Goal: Task Accomplishment & Management: Use online tool/utility

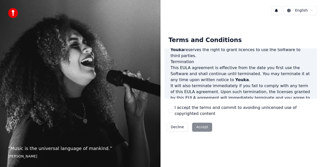
scroll to position [365, 0]
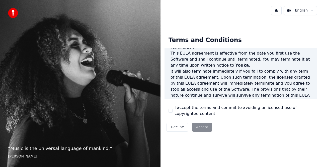
click at [171, 110] on button "I accept the terms and commit to avoiding unlicensed use of copyrighted content" at bounding box center [171, 111] width 4 height 4
click at [203, 130] on button "Accept" at bounding box center [202, 127] width 20 height 9
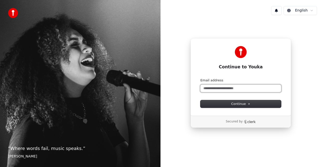
click at [254, 90] on input "Email address" at bounding box center [241, 89] width 81 height 8
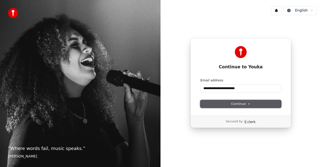
click at [234, 103] on span "Continue" at bounding box center [240, 104] width 19 height 5
type input "**********"
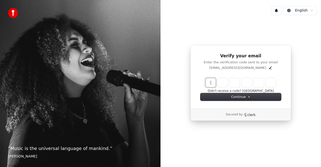
paste input "******"
type input "******"
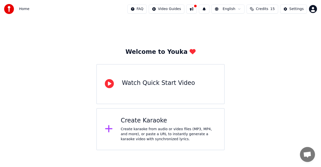
click at [157, 135] on div "Create karaoke from audio or video files (MP3, MP4, and more), or paste a URL t…" at bounding box center [169, 134] width 96 height 15
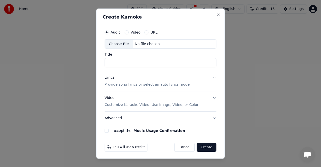
click at [120, 46] on div "Choose File" at bounding box center [119, 43] width 28 height 9
type input "**********"
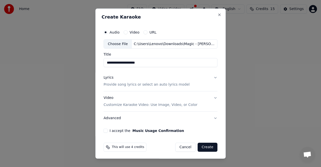
click at [212, 77] on button "Lyrics Provide song lyrics or select an auto lyrics model" at bounding box center [161, 81] width 114 height 20
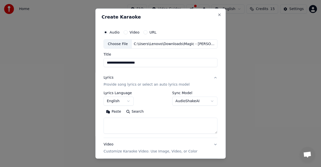
click at [212, 79] on button "Lyrics Provide song lyrics or select an auto lyrics model" at bounding box center [161, 81] width 114 height 20
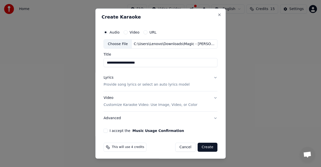
scroll to position [1, 0]
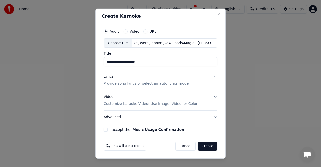
click at [104, 128] on button "I accept the Music Usage Confirmation" at bounding box center [106, 130] width 4 height 4
click at [205, 149] on button "Create" at bounding box center [208, 146] width 20 height 9
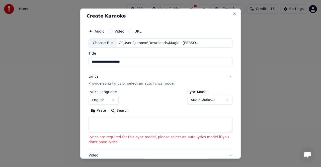
click at [189, 101] on body "**********" at bounding box center [160, 75] width 321 height 151
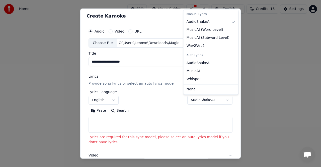
select select "**********"
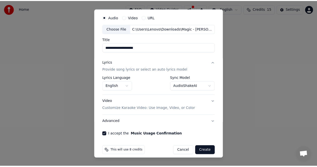
scroll to position [19, 0]
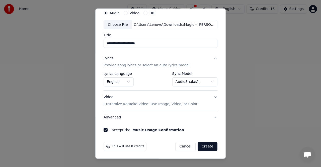
click at [201, 146] on button "Create" at bounding box center [208, 146] width 20 height 9
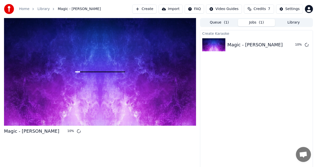
click at [265, 10] on span "Credits" at bounding box center [259, 9] width 12 height 5
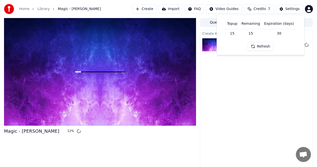
click at [261, 46] on button "Refresh" at bounding box center [261, 46] width 26 height 9
click at [226, 9] on html "Home Library Magic - [PERSON_NAME] Create Import FAQ Video Guides Credits 7 Set…" at bounding box center [158, 83] width 317 height 167
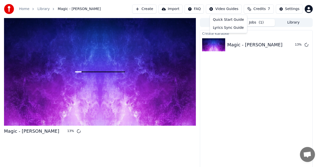
click at [291, 11] on html "Home Library Magic - [PERSON_NAME] Create Import FAQ Video Guides Credits 7 Set…" at bounding box center [160, 83] width 321 height 167
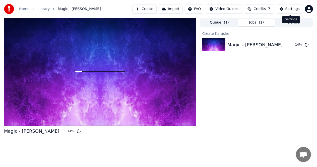
click at [289, 11] on div "Settings" at bounding box center [292, 9] width 14 height 5
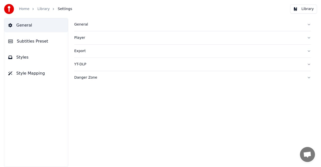
click at [308, 8] on button "Library" at bounding box center [303, 9] width 27 height 9
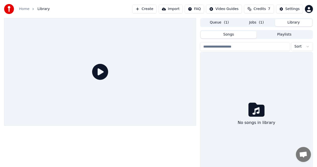
click at [256, 24] on button "Jobs ( 1 )" at bounding box center [256, 22] width 37 height 7
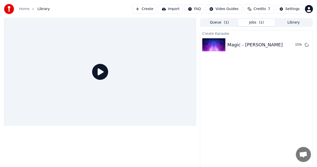
click at [211, 23] on button "Queue ( 1 )" at bounding box center [219, 22] width 37 height 7
click at [252, 23] on button "Jobs ( 1 )" at bounding box center [256, 22] width 37 height 7
click at [309, 8] on html "Home Library Create Import FAQ Video Guides Credits 7 Settings Queue ( 1 ) Jobs…" at bounding box center [158, 83] width 317 height 167
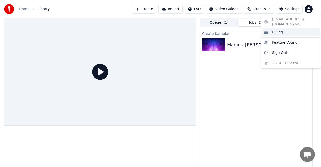
click at [284, 29] on div "Billing" at bounding box center [291, 32] width 58 height 8
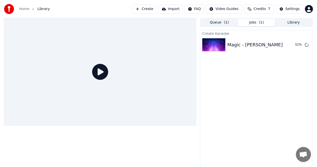
click at [219, 110] on div "Create Karaoke Magic - [PERSON_NAME] 52 %" at bounding box center [256, 101] width 113 height 142
click at [264, 137] on div "Create Karaoke Magic - [PERSON_NAME] 80 %" at bounding box center [256, 101] width 113 height 142
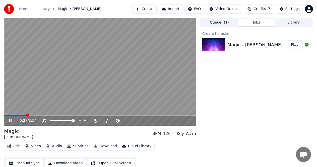
scroll to position [5, 0]
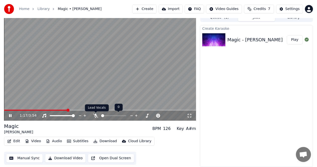
click at [96, 118] on icon at bounding box center [95, 116] width 5 height 4
click at [96, 118] on icon at bounding box center [95, 116] width 3 height 4
click at [10, 114] on div "1:33 / 3:54" at bounding box center [100, 115] width 188 height 5
click at [12, 116] on icon at bounding box center [14, 116] width 12 height 4
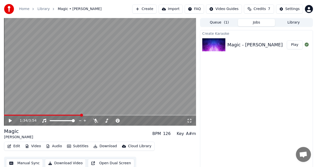
click at [220, 23] on button "Queue ( 1 )" at bounding box center [219, 22] width 37 height 7
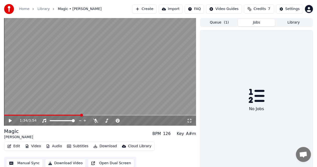
click at [252, 23] on button "Jobs" at bounding box center [256, 22] width 37 height 7
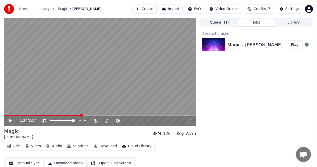
click at [10, 119] on icon at bounding box center [14, 121] width 12 height 4
